Goal: Transaction & Acquisition: Purchase product/service

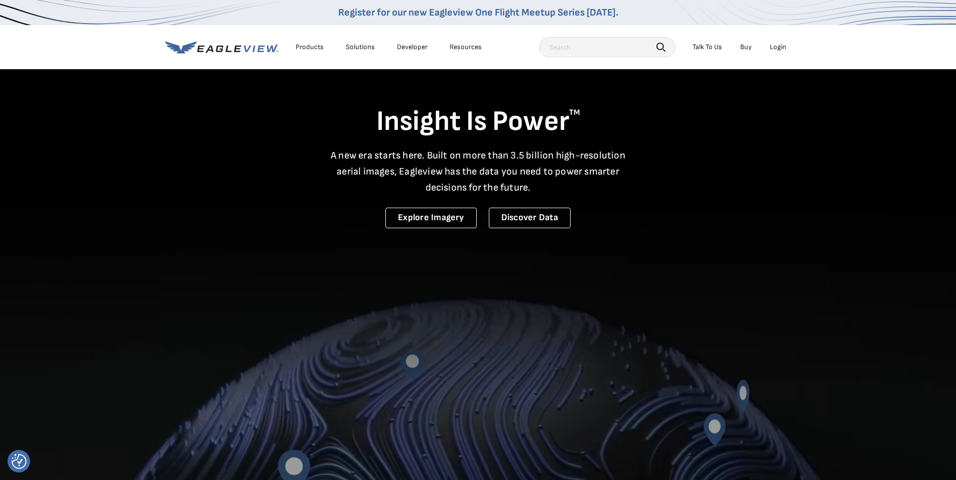
click at [777, 46] on div "Login" at bounding box center [778, 47] width 17 height 9
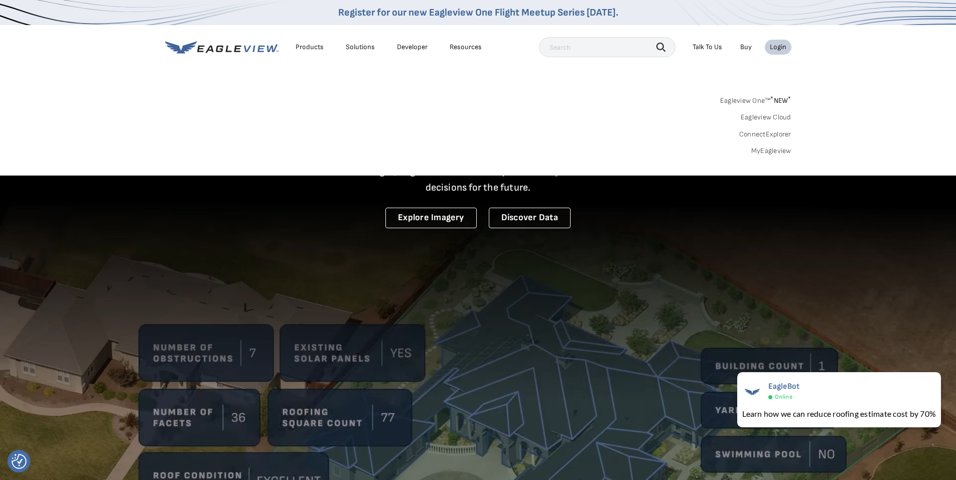
click at [769, 147] on link "MyEagleview" at bounding box center [771, 151] width 40 height 9
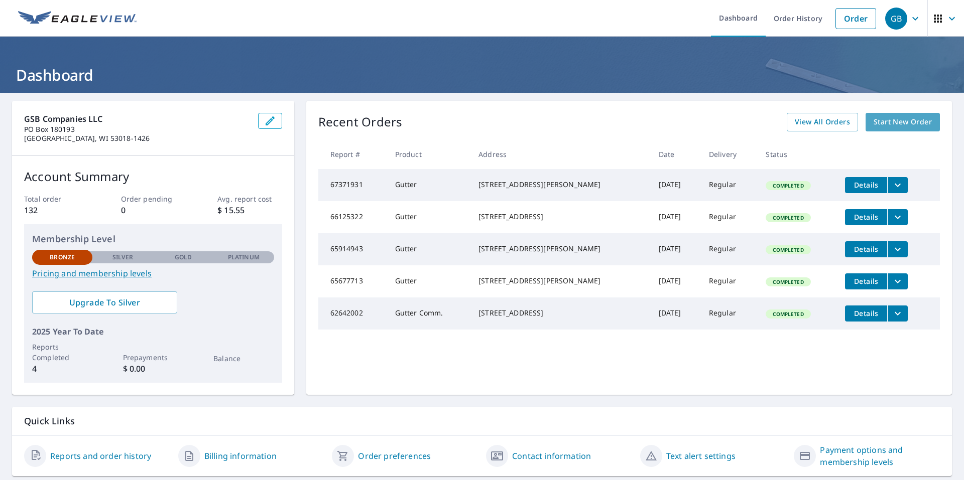
click at [913, 123] on span "Start New Order" at bounding box center [902, 122] width 58 height 13
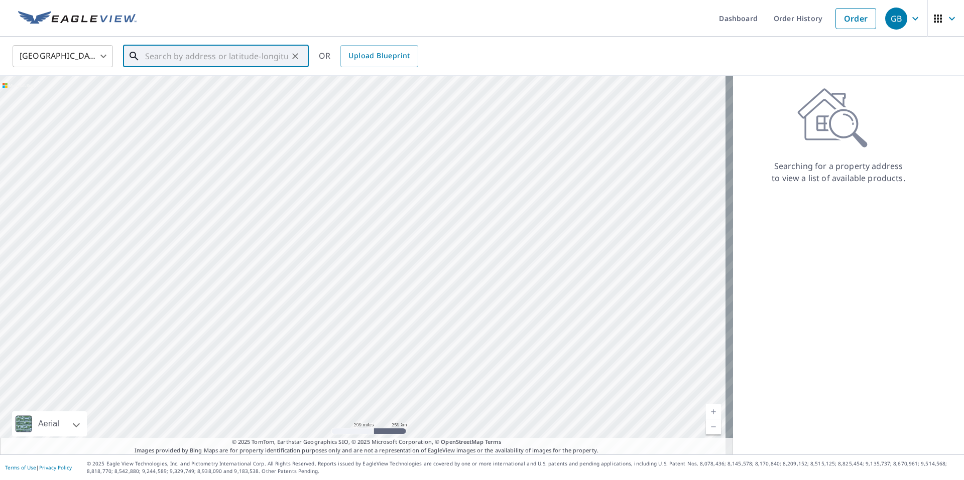
click at [154, 58] on input "text" at bounding box center [216, 56] width 143 height 28
paste input "[STREET_ADDRESS]"
click at [207, 88] on span "[STREET_ADDRESS]" at bounding box center [222, 85] width 158 height 12
type input "[STREET_ADDRESS]"
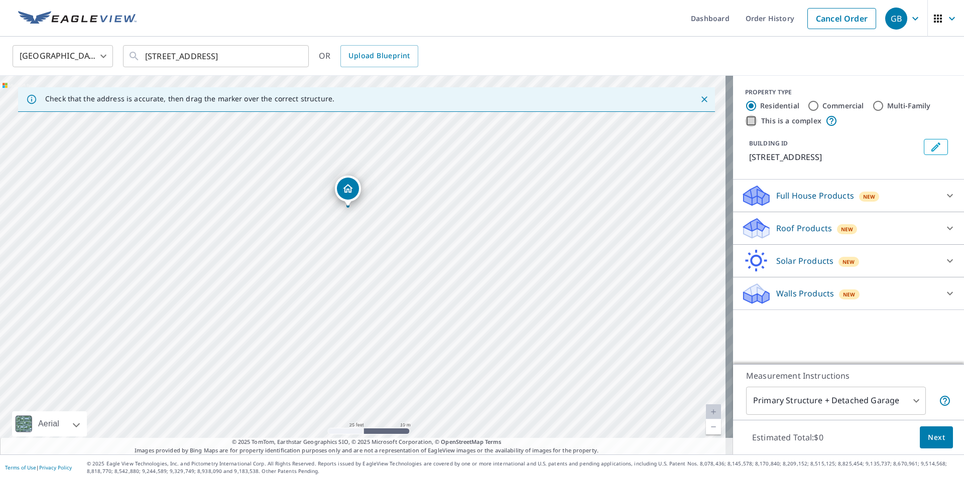
click at [745, 119] on input "This is a complex" at bounding box center [751, 121] width 12 height 12
checkbox input "true"
radio input "false"
radio input "true"
type input "4"
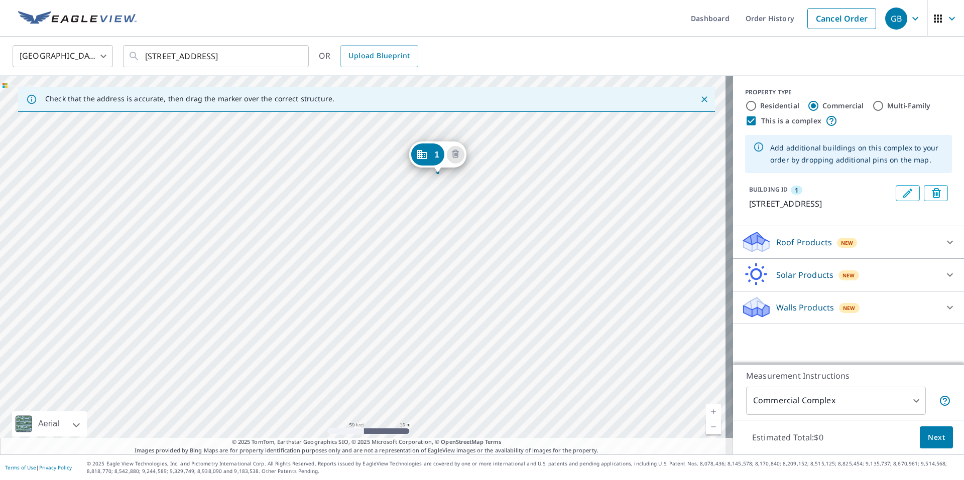
drag, startPoint x: 544, startPoint y: 319, endPoint x: 519, endPoint y: 242, distance: 81.3
click at [519, 242] on div "1 [STREET_ADDRESS]" at bounding box center [366, 265] width 733 height 379
drag, startPoint x: 487, startPoint y: 231, endPoint x: 534, endPoint y: 327, distance: 107.1
click at [534, 327] on div "1 [STREET_ADDRESS]" at bounding box center [366, 265] width 733 height 379
click at [401, 293] on div "1 [STREET_ADDRESS]" at bounding box center [366, 265] width 733 height 379
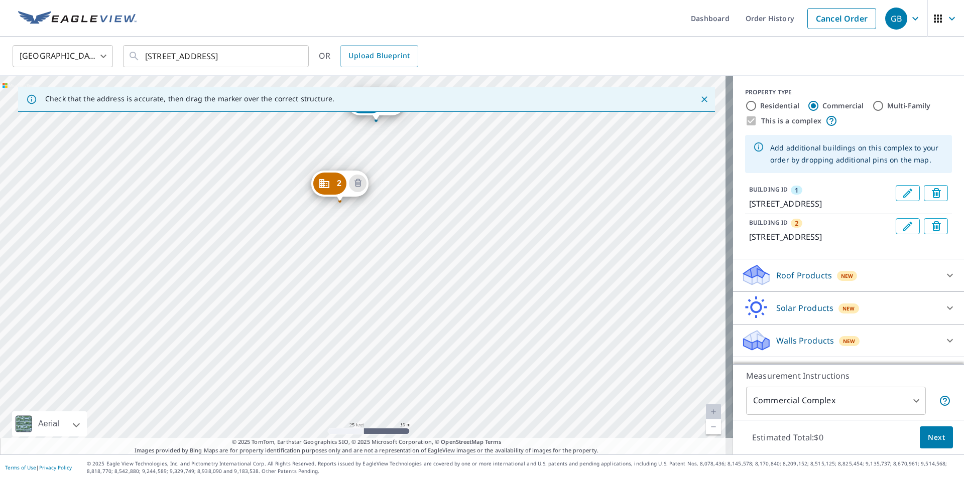
drag, startPoint x: 574, startPoint y: 368, endPoint x: 587, endPoint y: 225, distance: 143.7
click at [587, 225] on div "2 [STREET_ADDRESS] 1 [STREET_ADDRESS]" at bounding box center [366, 265] width 733 height 379
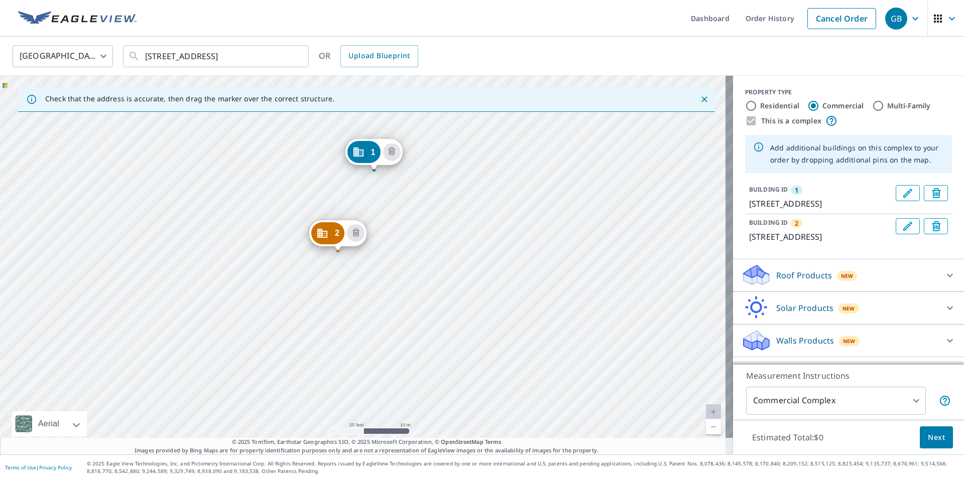
drag, startPoint x: 562, startPoint y: 245, endPoint x: 560, endPoint y: 297, distance: 52.2
click at [560, 297] on div "2 [STREET_ADDRESS] 1 [STREET_ADDRESS]" at bounding box center [366, 265] width 733 height 379
click at [461, 156] on div "2 [STREET_ADDRESS] 1 [STREET_ADDRESS]" at bounding box center [366, 265] width 733 height 379
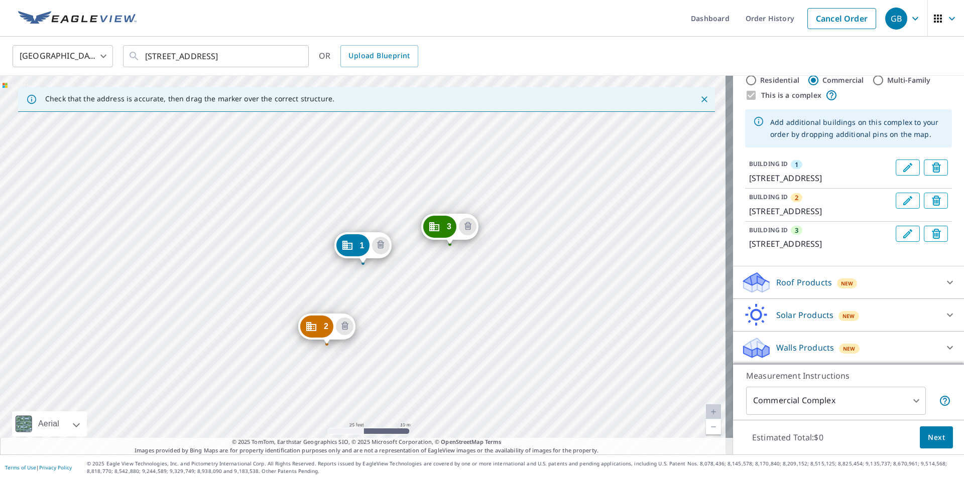
scroll to position [62, 0]
click at [944, 282] on icon at bounding box center [950, 283] width 12 height 12
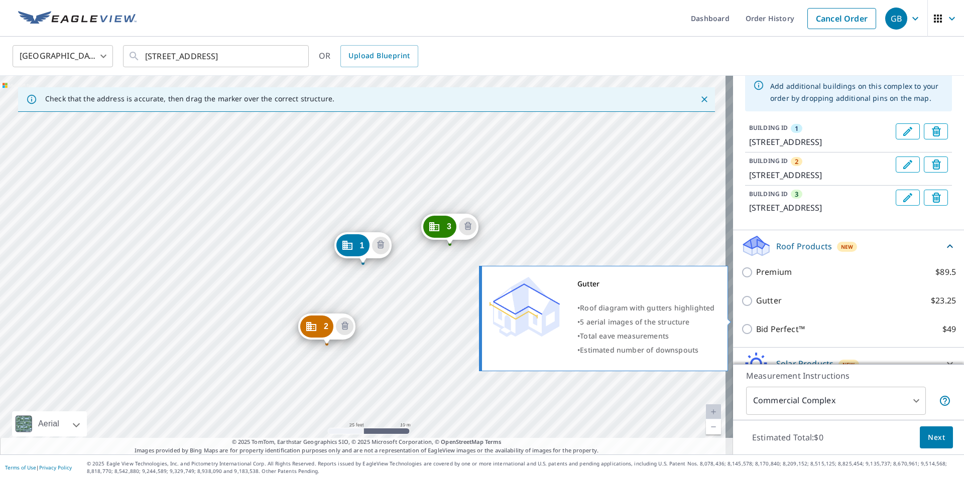
scroll to position [112, 0]
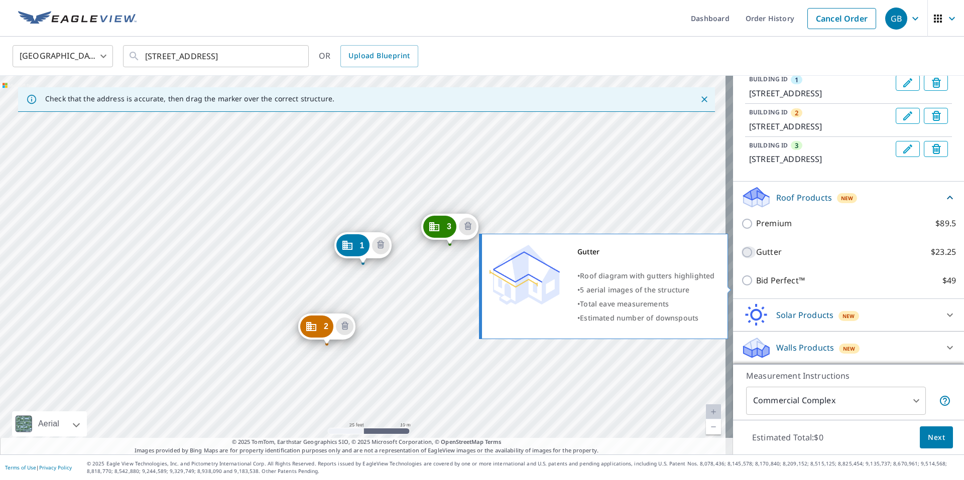
click at [741, 259] on input "Gutter $23.25" at bounding box center [748, 252] width 15 height 12
checkbox input "true"
type input "2"
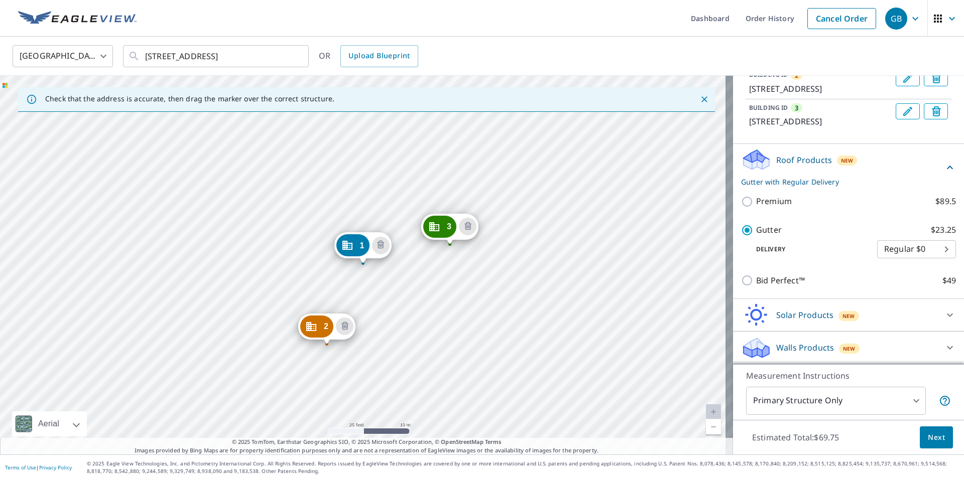
scroll to position [184, 0]
click at [907, 403] on body "GB GB Dashboard Order History Cancel Order GB [GEOGRAPHIC_DATA] [GEOGRAPHIC_DAT…" at bounding box center [482, 240] width 964 height 480
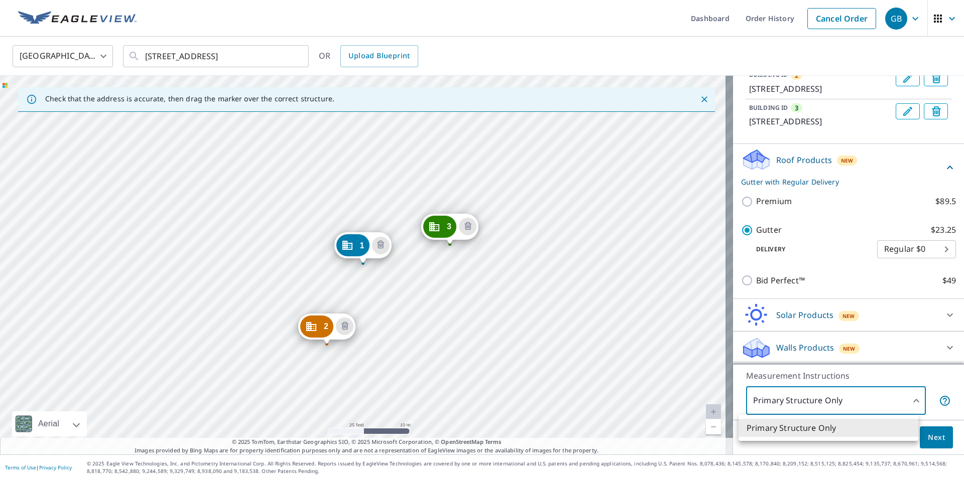
click at [873, 426] on li "Primary Structure Only" at bounding box center [828, 428] width 180 height 18
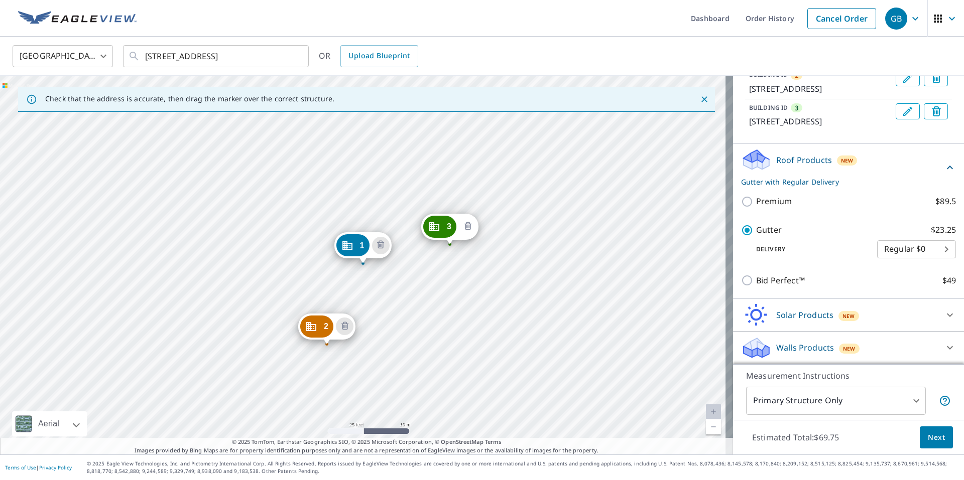
click at [468, 224] on icon "Delete building 3" at bounding box center [467, 226] width 7 height 8
click at [934, 435] on span "Next" at bounding box center [936, 438] width 17 height 13
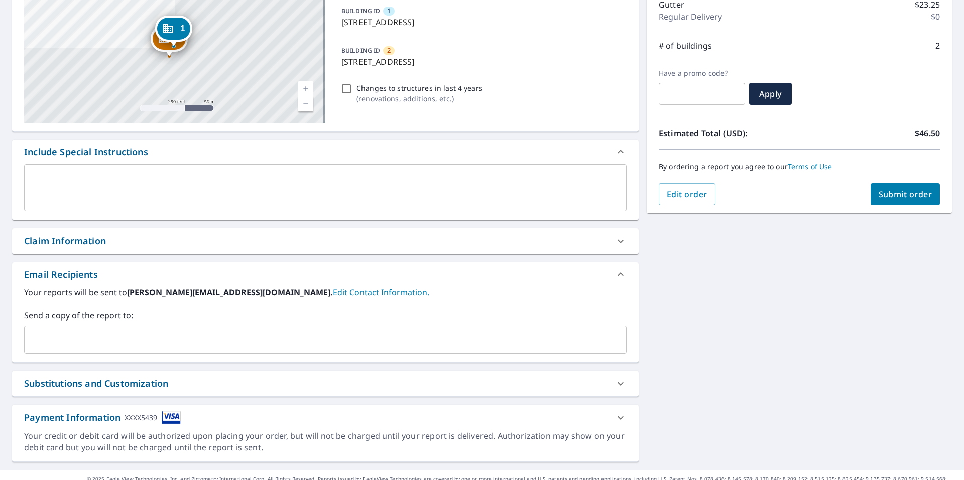
scroll to position [152, 0]
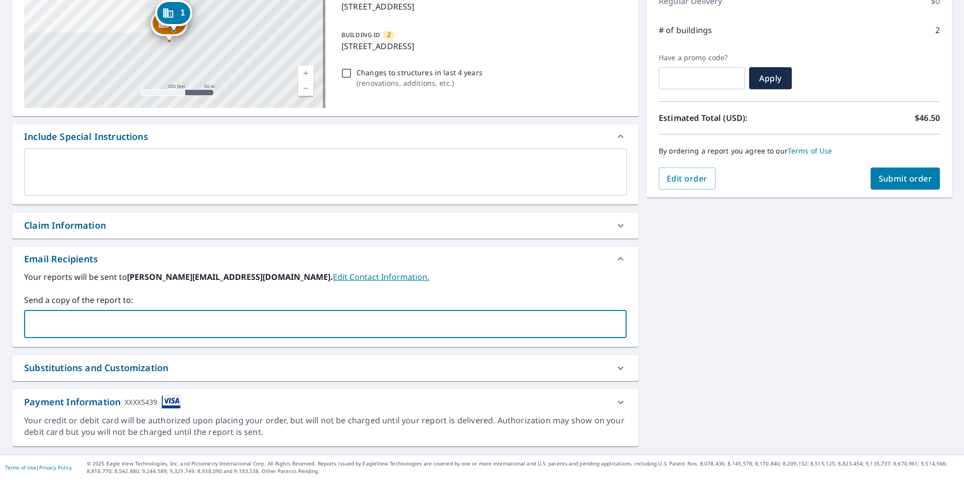
click at [161, 319] on input "text" at bounding box center [318, 324] width 578 height 19
type input "[EMAIL_ADDRESS][DOMAIN_NAME]"
click at [901, 179] on span "Submit order" at bounding box center [905, 178] width 54 height 11
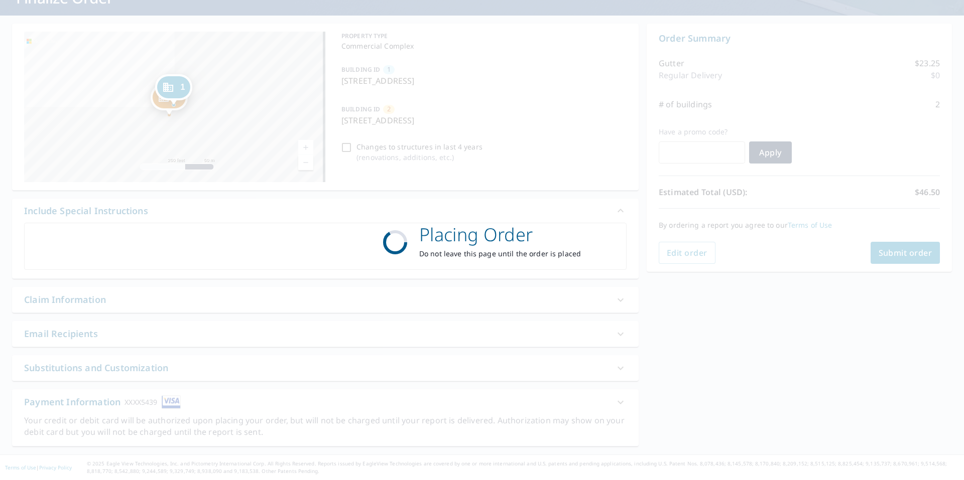
scroll to position [77, 0]
